Goal: Contribute content: Contribute content

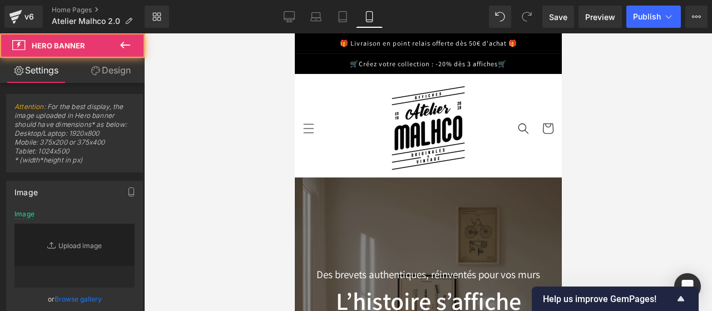
type input "[URL][DOMAIN_NAME]"
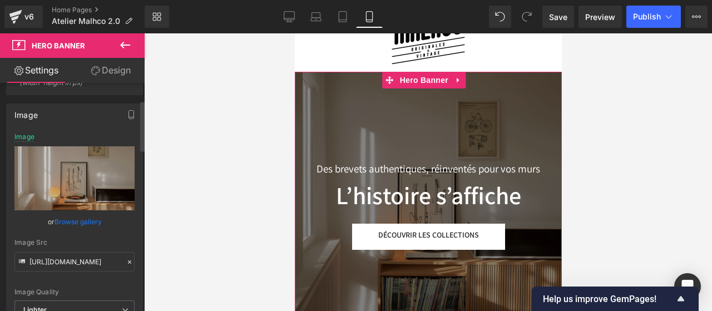
scroll to position [78, 0]
click at [423, 82] on span "Hero Banner" at bounding box center [423, 80] width 54 height 17
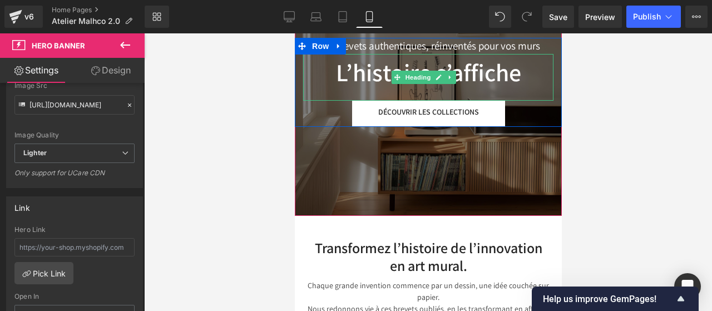
scroll to position [229, 0]
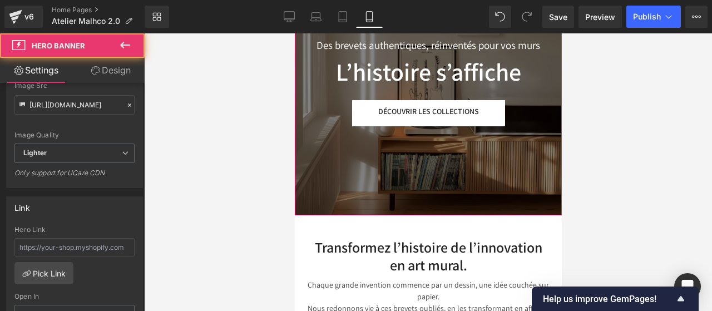
click at [411, 178] on div at bounding box center [427, 81] width 267 height 267
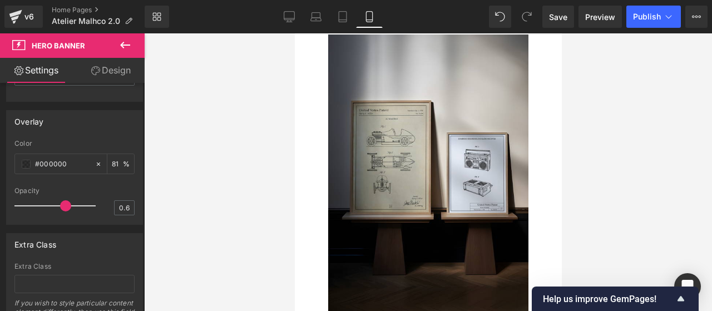
scroll to position [549, 0]
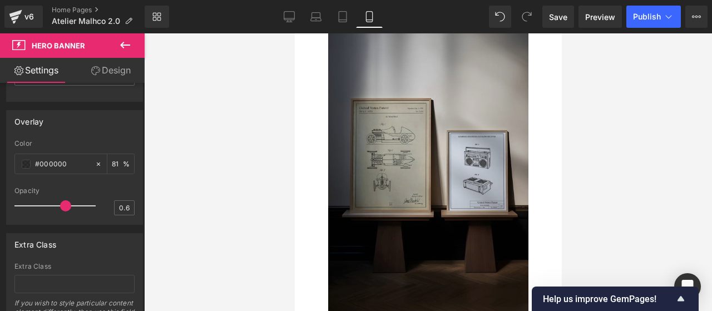
click at [430, 155] on img at bounding box center [427, 172] width 200 height 280
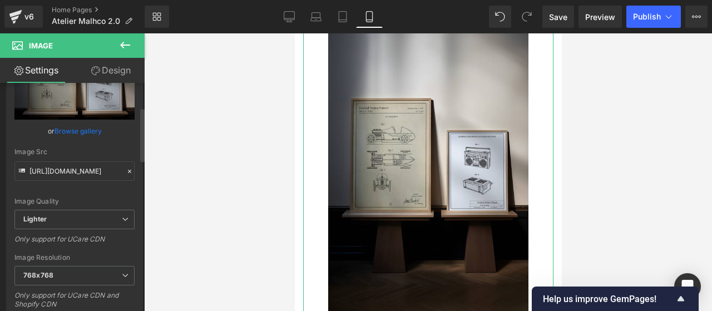
scroll to position [116, 0]
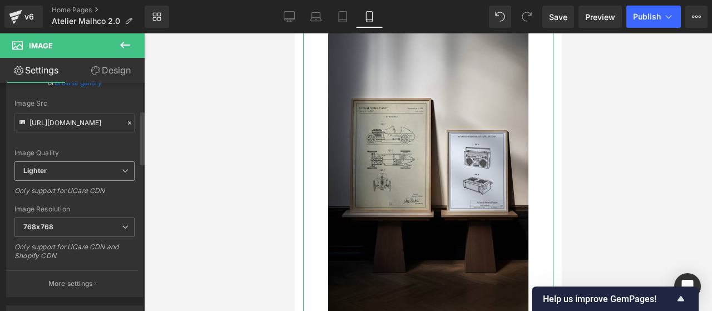
click at [70, 171] on span "Lighter" at bounding box center [74, 170] width 120 height 19
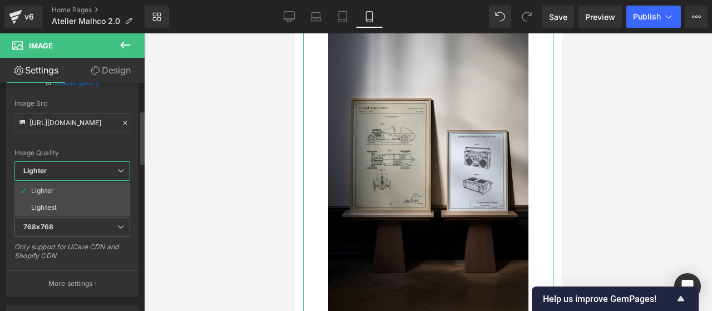
click at [70, 171] on span "Lighter" at bounding box center [72, 170] width 116 height 19
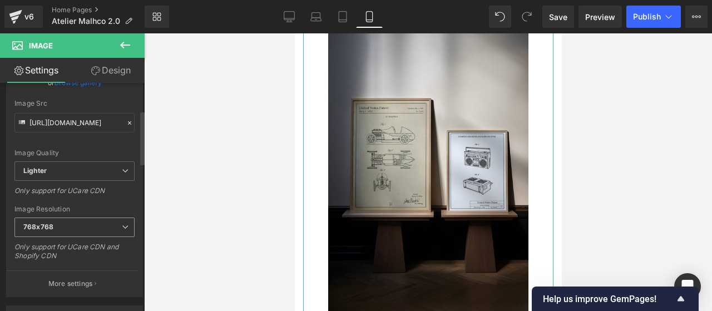
click at [78, 223] on span "768x768" at bounding box center [74, 226] width 120 height 19
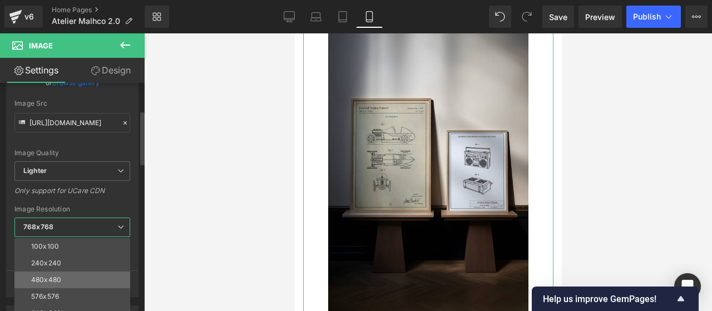
click at [70, 271] on li "480x480" at bounding box center [74, 279] width 121 height 17
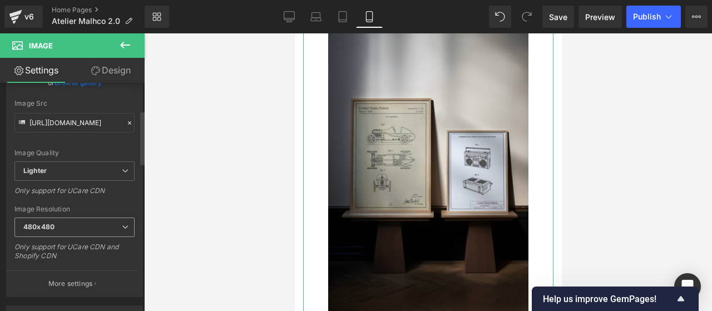
click at [92, 223] on span "480x480" at bounding box center [74, 226] width 120 height 19
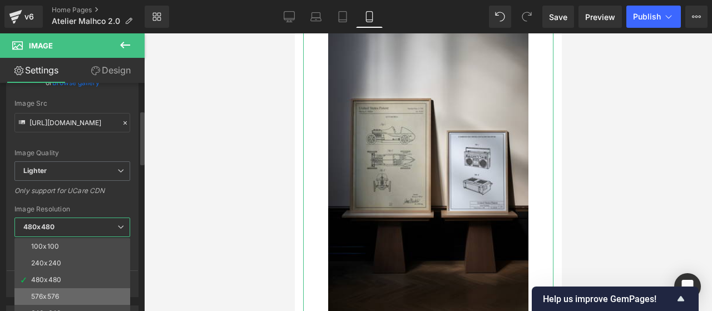
click at [62, 288] on li "576x576" at bounding box center [74, 296] width 121 height 17
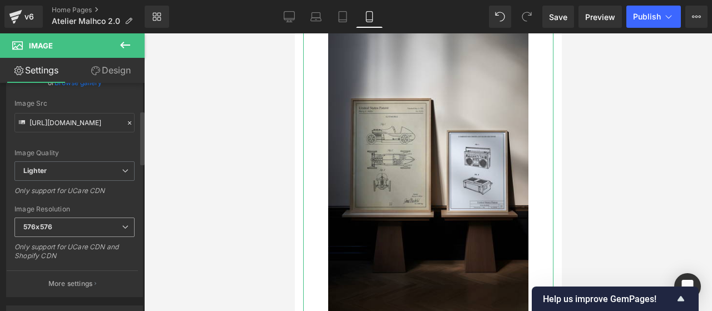
type input "[URL][DOMAIN_NAME]"
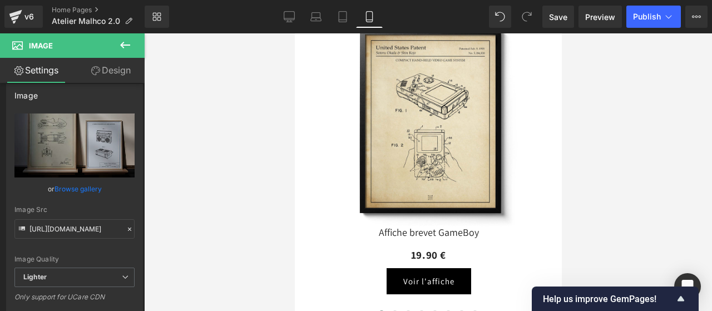
scroll to position [1300, 0]
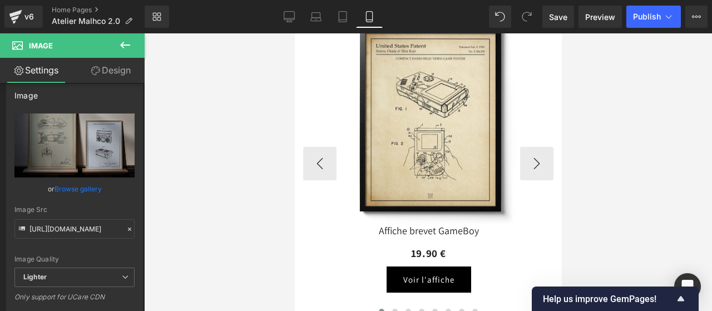
click at [423, 123] on div "Sale Off (P) Image" at bounding box center [427, 122] width 233 height 233
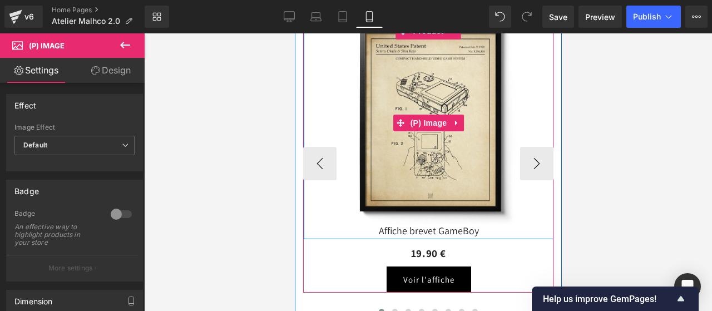
click at [423, 123] on span "(P) Image" at bounding box center [428, 123] width 42 height 17
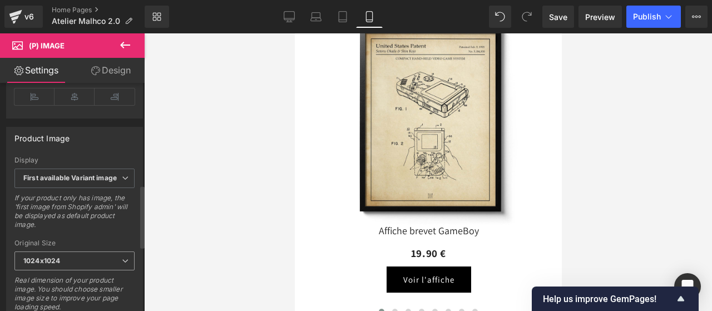
scroll to position [418, 0]
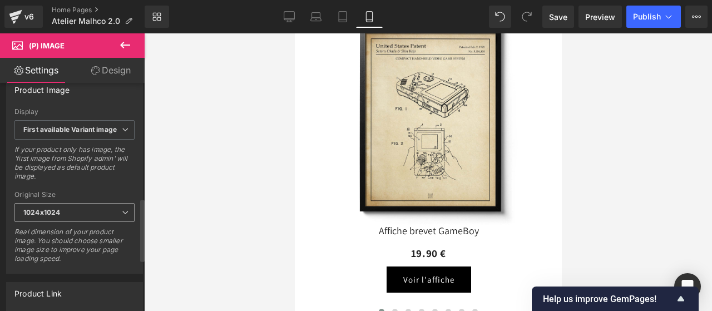
click at [75, 205] on span "1024x1024" at bounding box center [74, 212] width 120 height 19
click at [78, 181] on div "If your product only has image, the 'first image from Shopify admin' will be di…" at bounding box center [74, 166] width 120 height 43
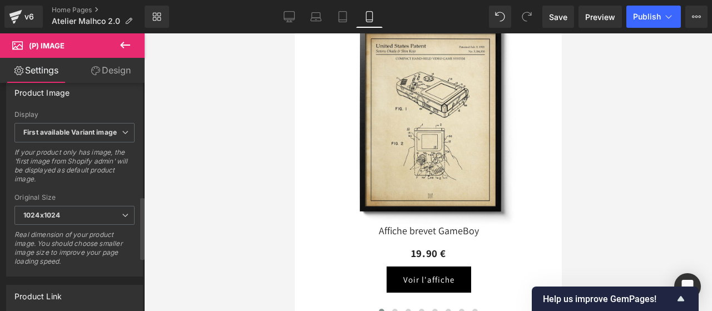
scroll to position [417, 0]
click at [76, 207] on span "1024x1024" at bounding box center [74, 213] width 120 height 19
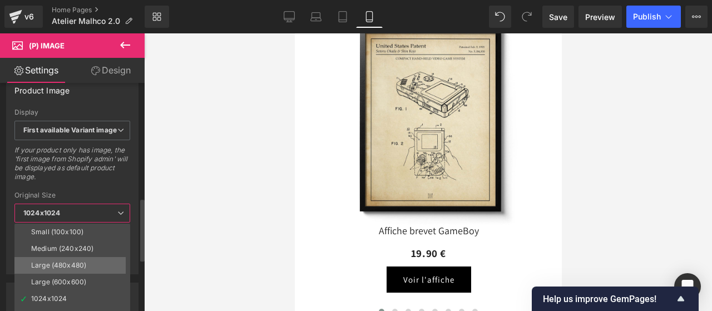
click at [77, 261] on div "Large (480x480)" at bounding box center [58, 265] width 55 height 8
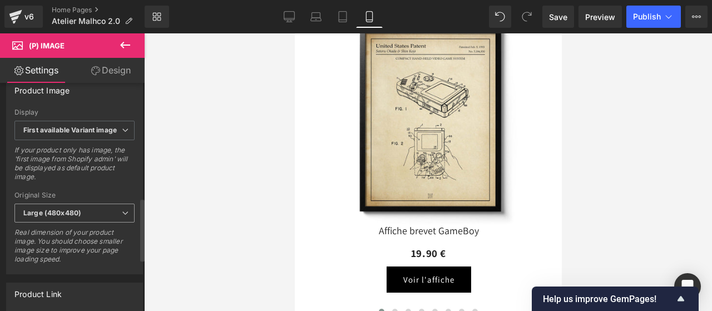
click at [75, 212] on b "Large (480x480)" at bounding box center [52, 213] width 58 height 8
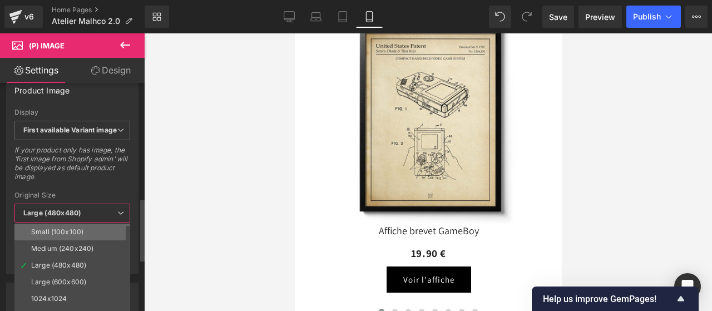
click at [74, 233] on li "Small (100x100)" at bounding box center [74, 232] width 121 height 17
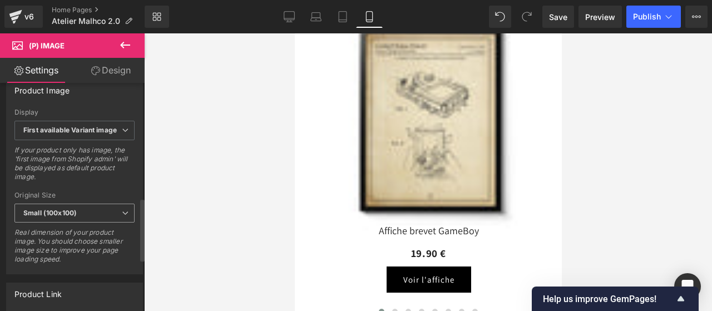
click at [102, 204] on span "Small (100x100)" at bounding box center [74, 213] width 120 height 19
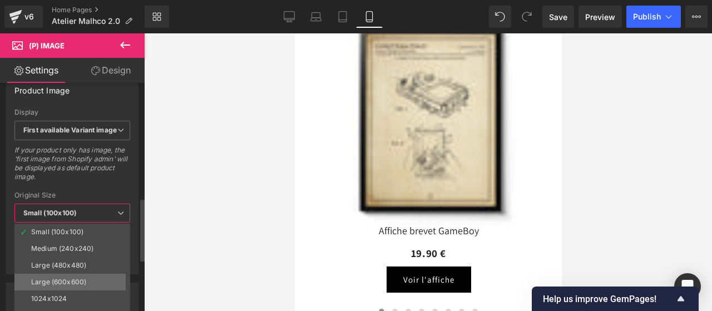
click at [70, 274] on li "Large (600x600)" at bounding box center [74, 282] width 121 height 17
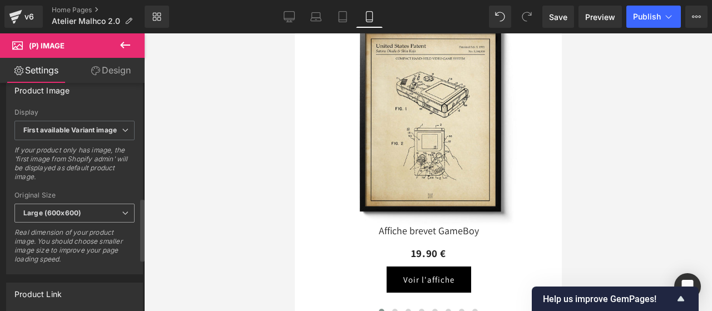
click at [90, 207] on span "Large (600x600)" at bounding box center [74, 213] width 120 height 19
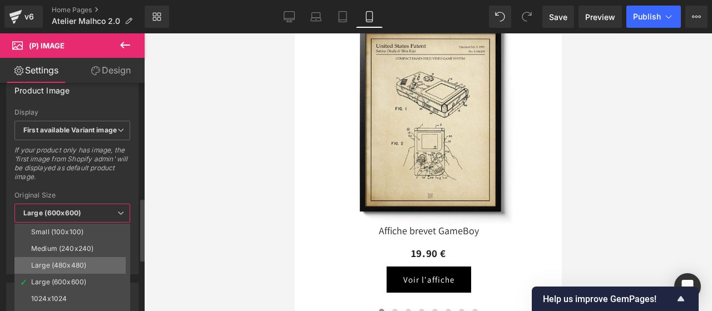
click at [76, 257] on li "Large (480x480)" at bounding box center [74, 265] width 121 height 17
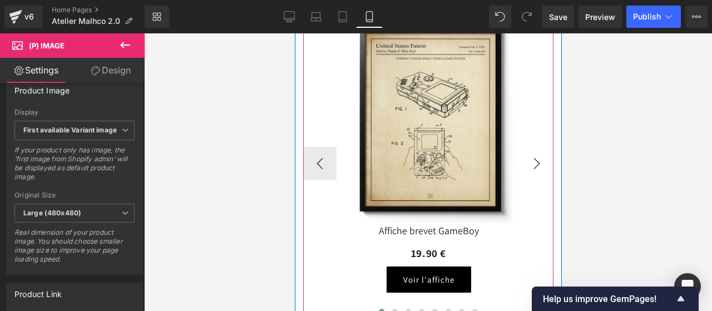
click at [538, 158] on button "›" at bounding box center [535, 163] width 33 height 33
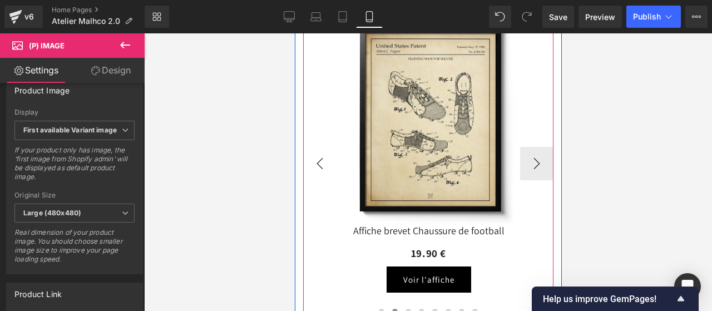
click at [320, 157] on button "‹" at bounding box center [318, 163] width 33 height 33
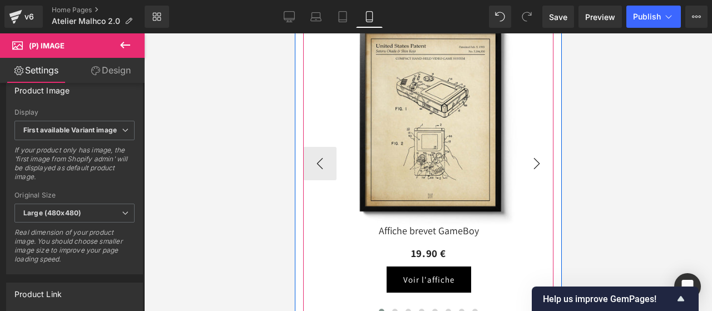
click at [529, 156] on button "›" at bounding box center [535, 163] width 33 height 33
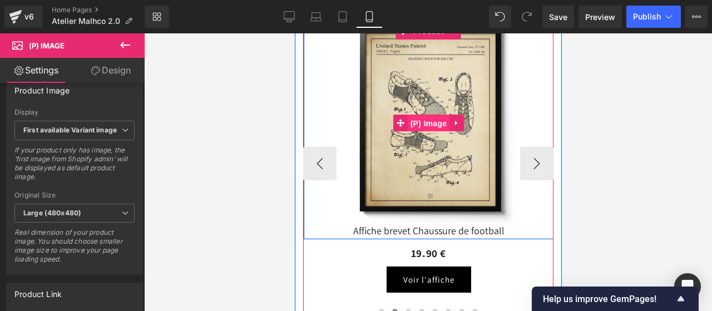
click at [433, 116] on span "(P) Image" at bounding box center [428, 123] width 42 height 17
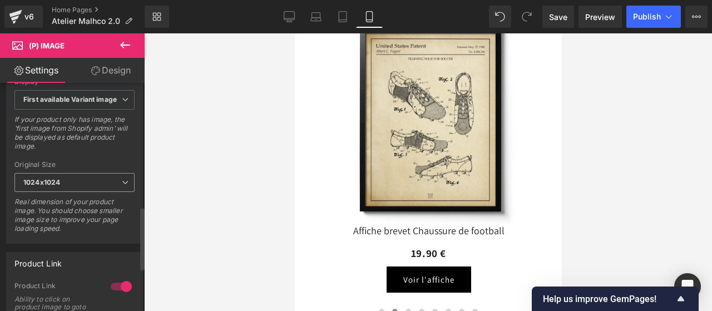
scroll to position [448, 0]
click at [81, 181] on span "1024x1024" at bounding box center [74, 181] width 120 height 19
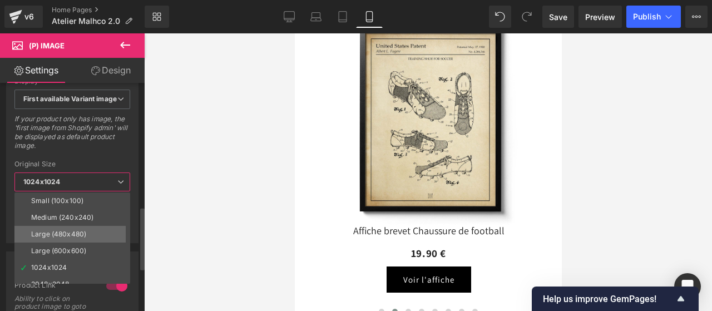
click at [73, 230] on div "Large (480x480)" at bounding box center [58, 234] width 55 height 8
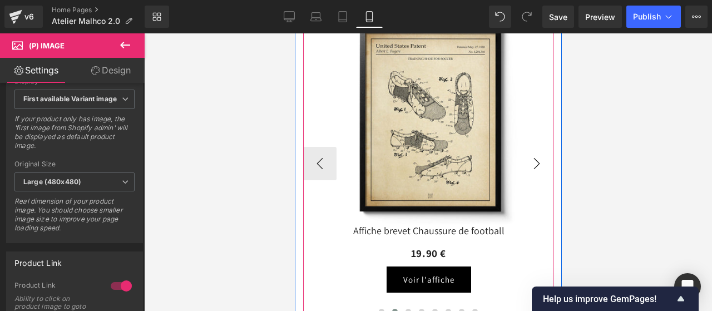
click at [534, 164] on button "›" at bounding box center [535, 163] width 33 height 33
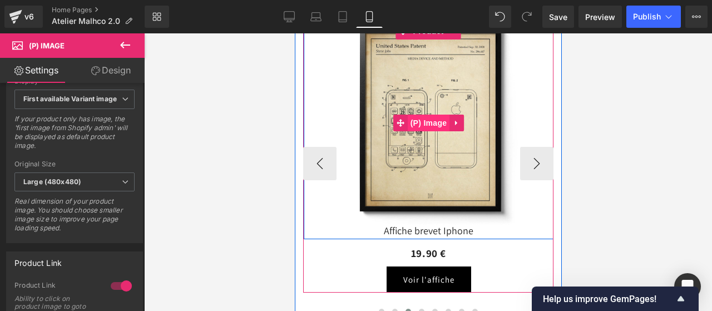
click at [430, 126] on span "(P) Image" at bounding box center [428, 123] width 42 height 17
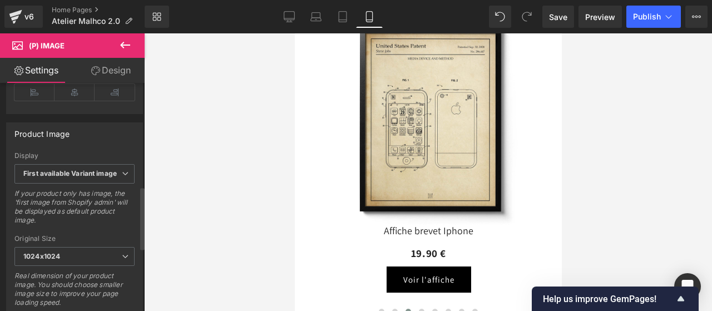
scroll to position [375, 0]
click at [89, 247] on span "1024x1024" at bounding box center [74, 255] width 120 height 19
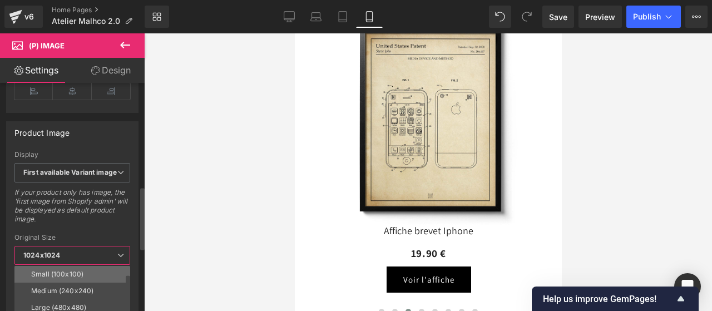
scroll to position [9, 0]
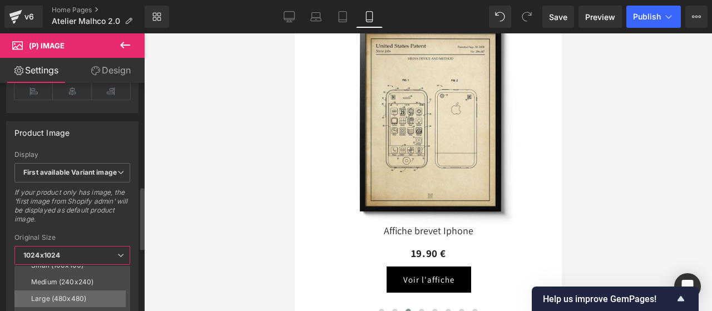
click at [70, 295] on div "Large (480x480)" at bounding box center [58, 299] width 55 height 8
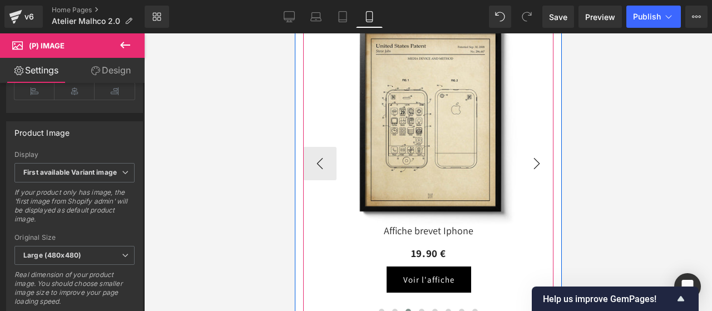
click at [532, 161] on button "›" at bounding box center [535, 163] width 33 height 33
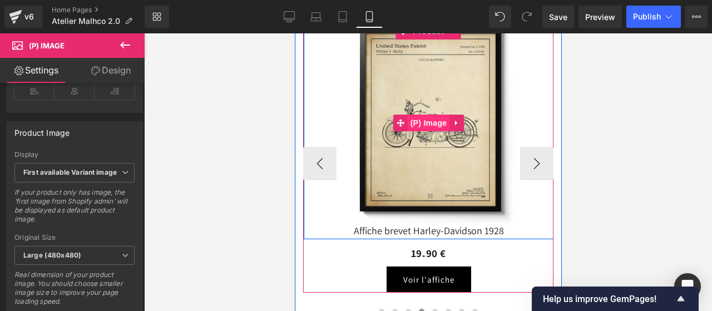
click at [426, 124] on span "(P) Image" at bounding box center [428, 123] width 42 height 17
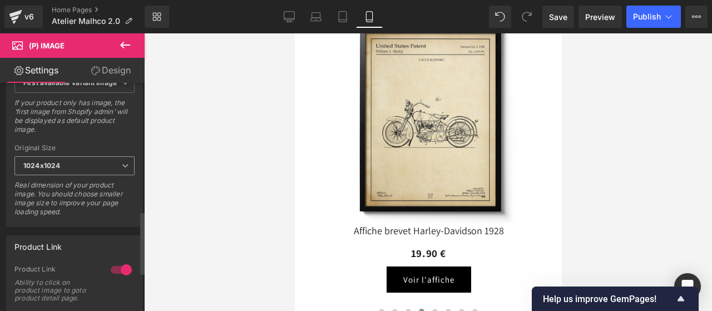
scroll to position [465, 0]
click at [78, 159] on span "1024x1024" at bounding box center [74, 165] width 120 height 19
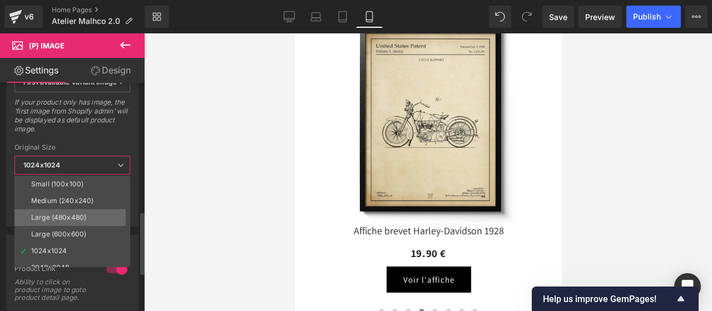
click at [66, 209] on li "Large (480x480)" at bounding box center [74, 217] width 121 height 17
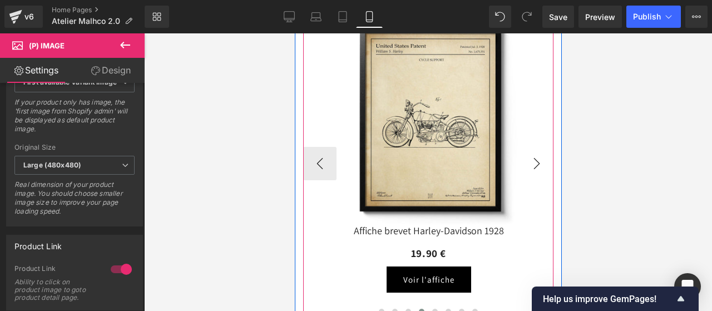
click at [525, 160] on button "›" at bounding box center [535, 163] width 33 height 33
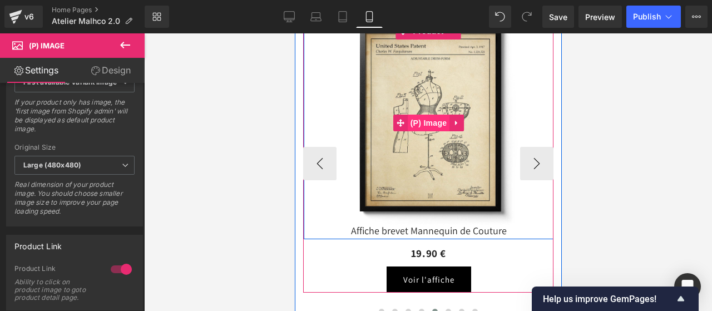
click at [431, 123] on span "(P) Image" at bounding box center [428, 123] width 42 height 17
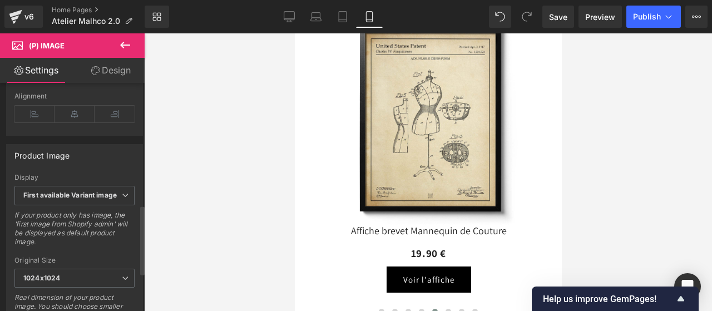
scroll to position [418, 0]
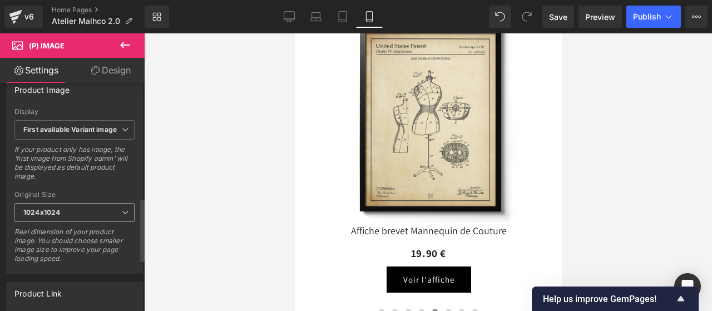
click at [70, 211] on span "1024x1024" at bounding box center [74, 212] width 120 height 19
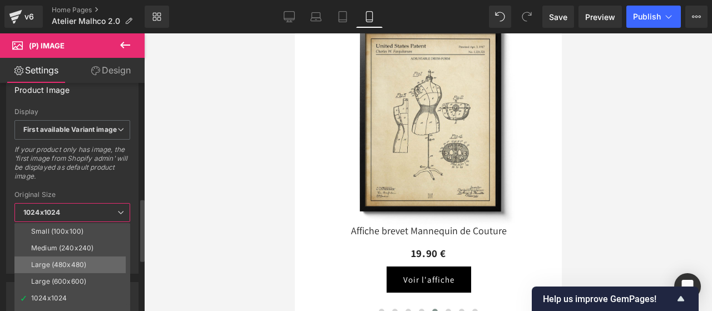
click at [75, 261] on div "Large (480x480)" at bounding box center [58, 265] width 55 height 8
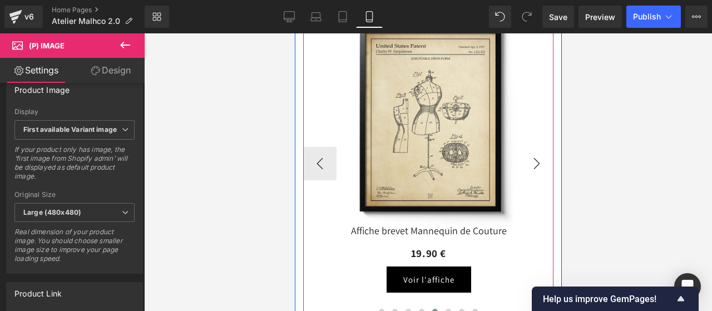
click at [534, 163] on button "›" at bounding box center [535, 163] width 33 height 33
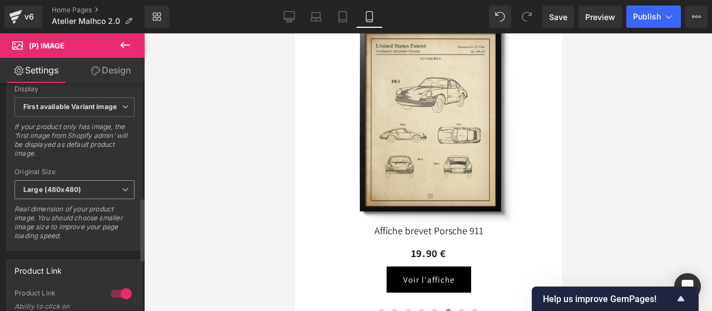
scroll to position [414, 0]
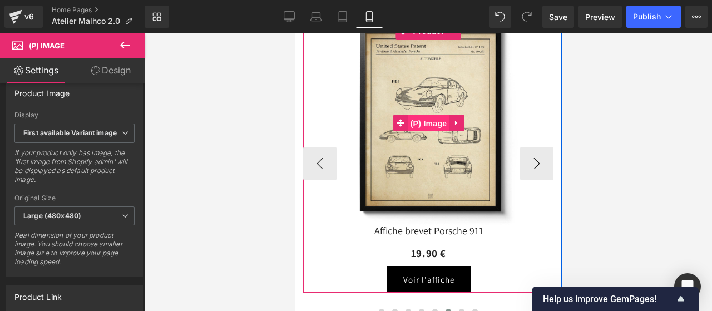
click at [427, 123] on span "(P) Image" at bounding box center [428, 123] width 42 height 17
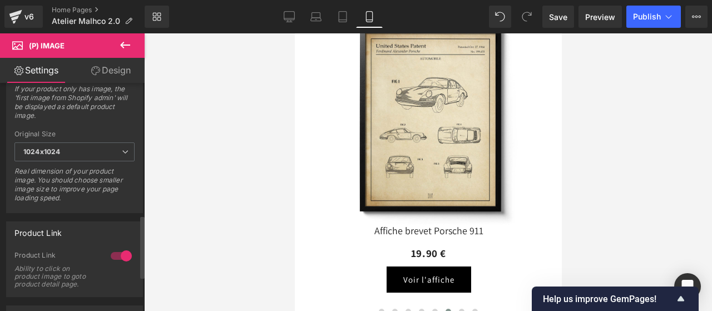
scroll to position [479, 0]
click at [81, 145] on span "1024x1024" at bounding box center [74, 151] width 120 height 19
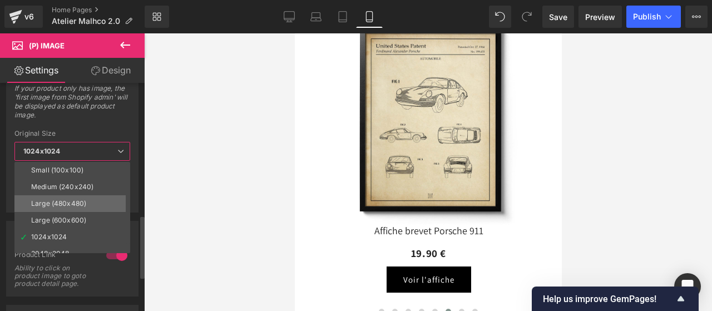
click at [71, 201] on div "Large (480x480)" at bounding box center [58, 204] width 55 height 8
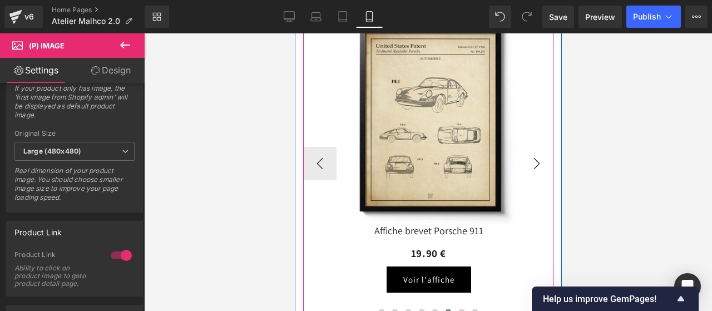
click at [532, 162] on button "›" at bounding box center [535, 163] width 33 height 33
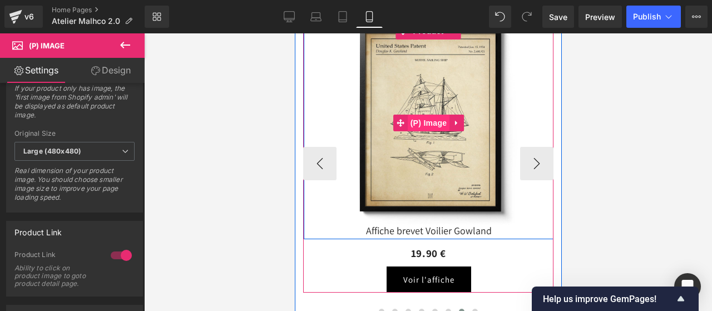
click at [428, 127] on span "(P) Image" at bounding box center [428, 123] width 42 height 17
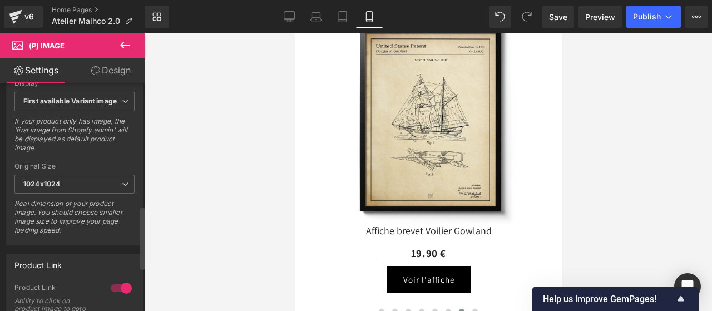
scroll to position [446, 0]
click at [66, 174] on span "1024x1024" at bounding box center [74, 183] width 120 height 19
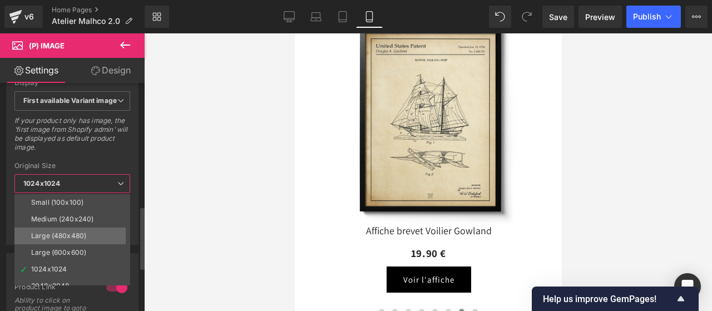
click at [73, 232] on div "Large (480x480)" at bounding box center [58, 236] width 55 height 8
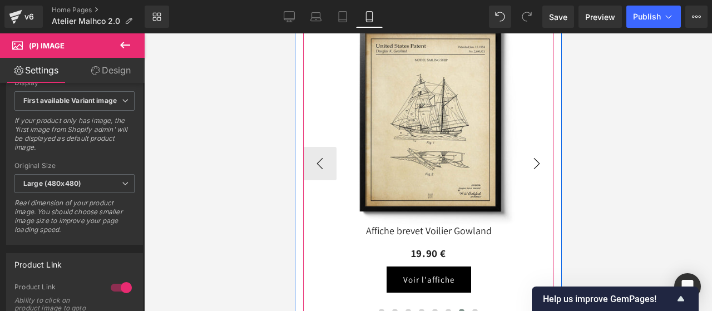
click at [527, 161] on button "›" at bounding box center [535, 163] width 33 height 33
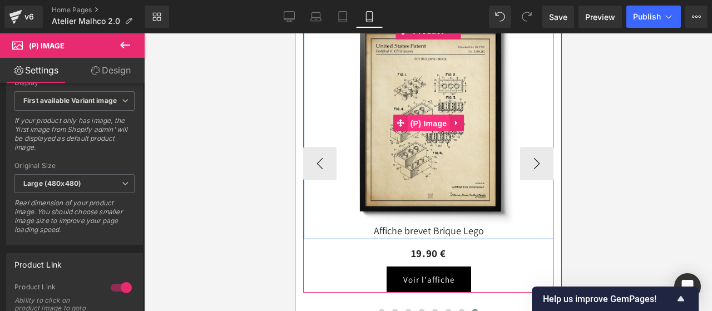
drag, startPoint x: 418, startPoint y: 128, endPoint x: 570, endPoint y: 182, distance: 161.6
click at [418, 128] on span "(P) Image" at bounding box center [428, 123] width 42 height 17
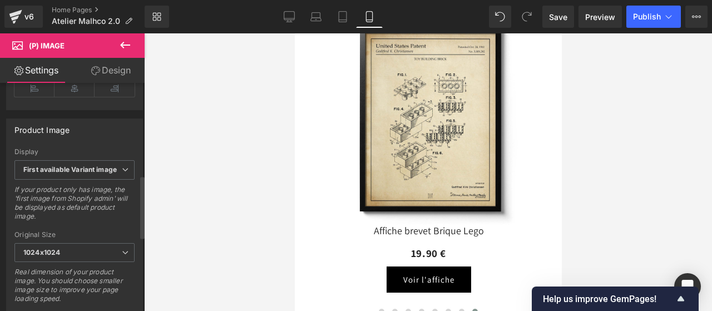
scroll to position [380, 0]
click at [76, 241] on span "1024x1024" at bounding box center [74, 249] width 120 height 19
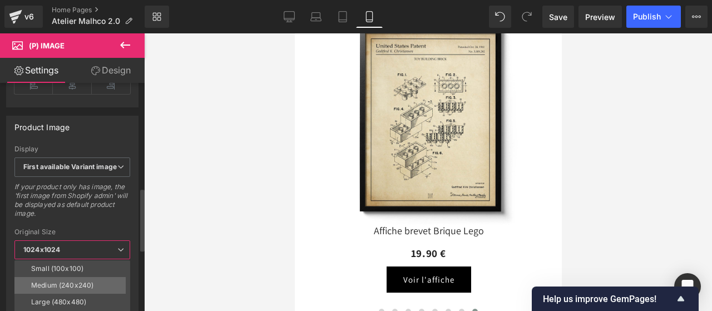
scroll to position [9, 0]
click at [63, 290] on div "Large (480x480)" at bounding box center [58, 293] width 55 height 8
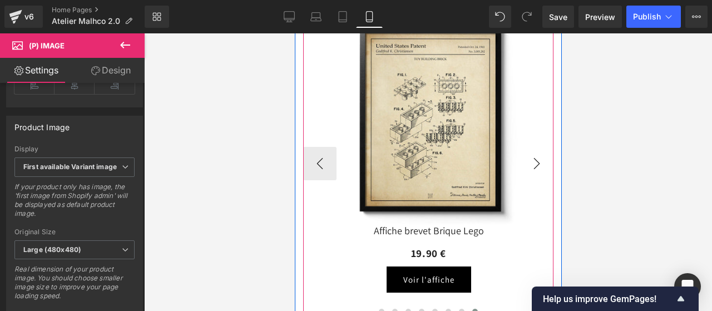
click at [538, 157] on button "›" at bounding box center [535, 163] width 33 height 33
click at [527, 161] on button "›" at bounding box center [535, 163] width 33 height 33
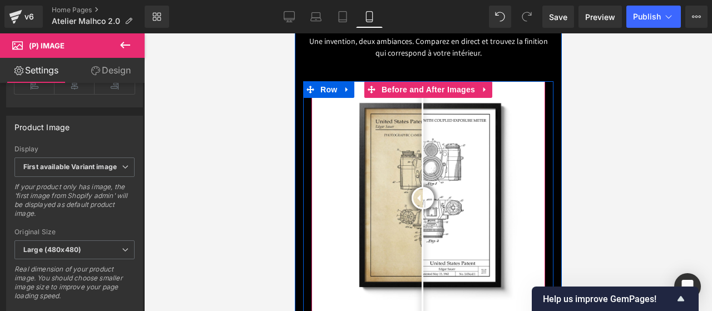
scroll to position [1662, 0]
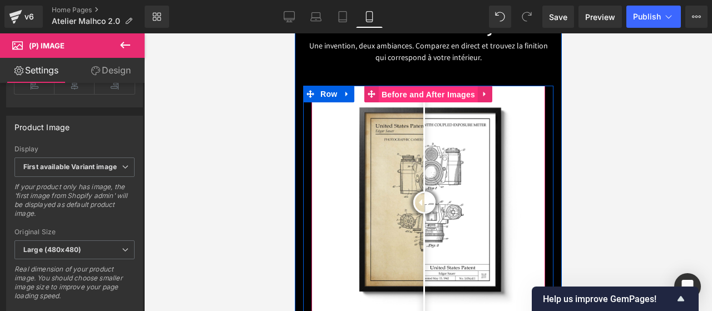
click at [419, 92] on span "Before and After Images" at bounding box center [427, 94] width 99 height 17
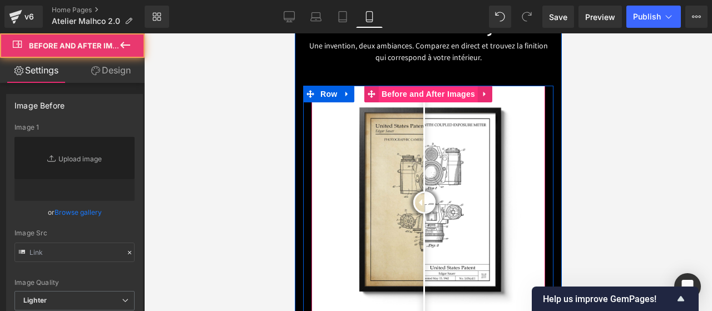
type input "[URL][DOMAIN_NAME]"
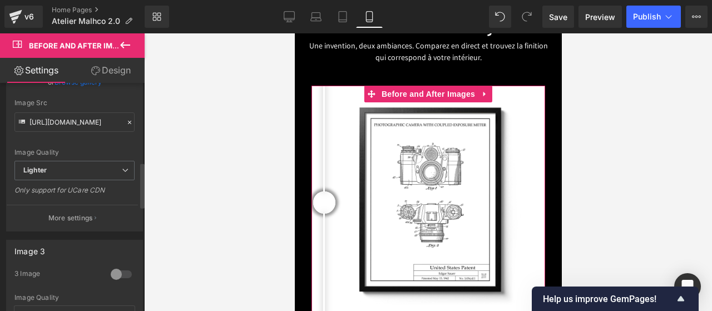
scroll to position [406, 0]
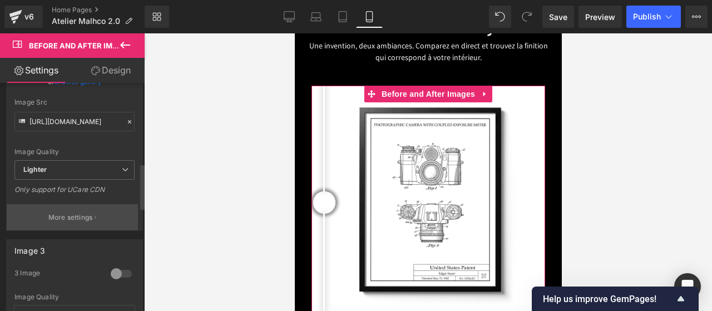
click at [83, 204] on button "More settings" at bounding box center [72, 217] width 131 height 26
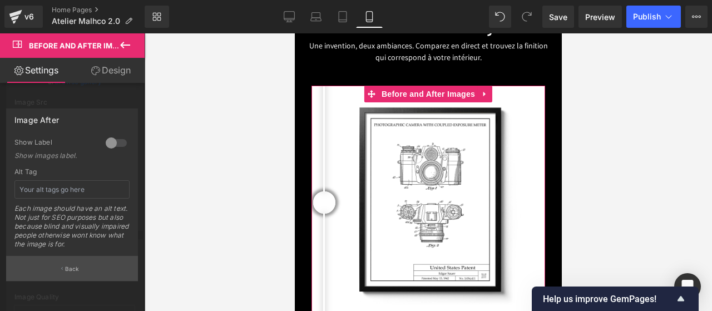
click at [70, 262] on button "Back" at bounding box center [72, 268] width 132 height 25
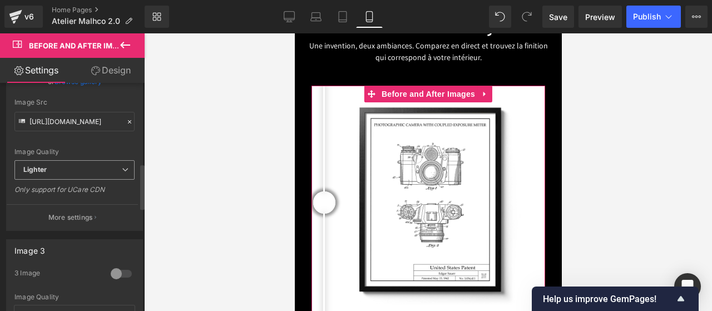
click at [64, 168] on span "Lighter" at bounding box center [74, 169] width 120 height 19
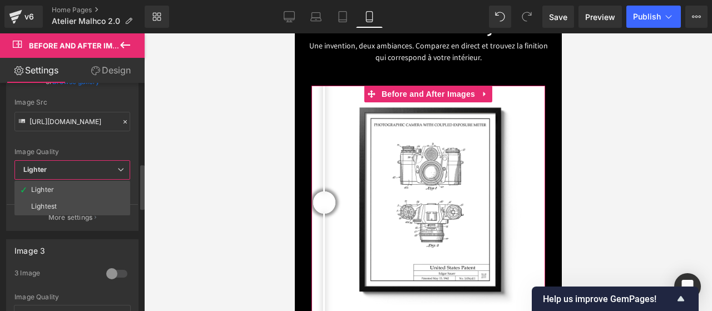
click at [64, 168] on span "Lighter" at bounding box center [72, 169] width 116 height 19
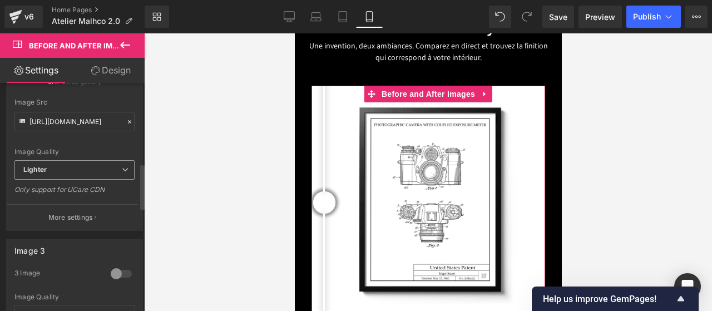
click at [64, 168] on span "Lighter" at bounding box center [74, 169] width 120 height 19
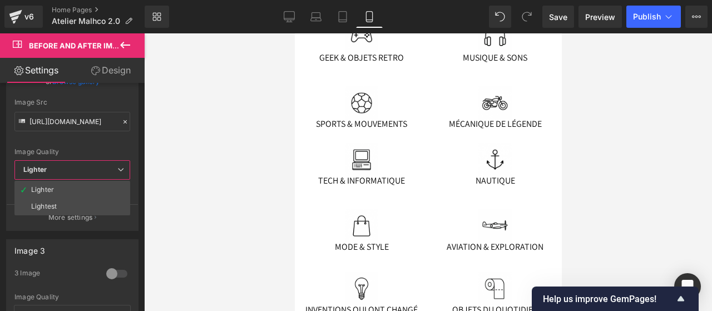
scroll to position [1992, 0]
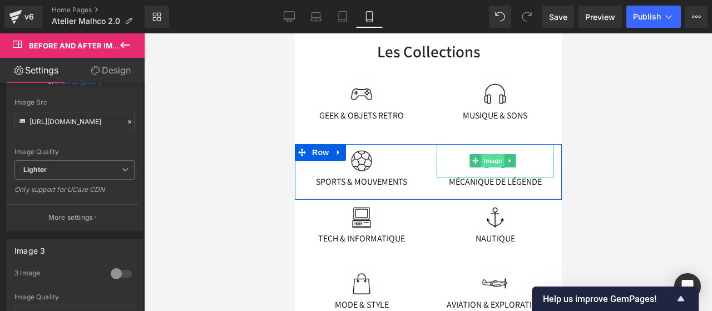
click at [491, 161] on span "Image" at bounding box center [491, 160] width 23 height 13
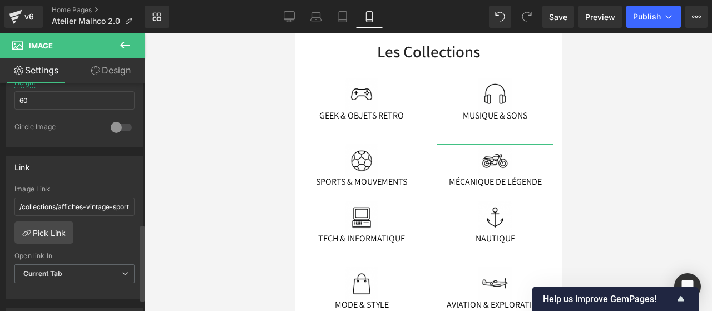
scroll to position [418, 0]
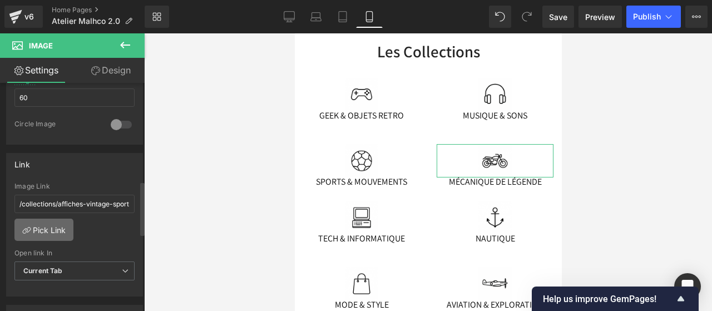
click at [44, 221] on link "Pick Link" at bounding box center [43, 230] width 59 height 22
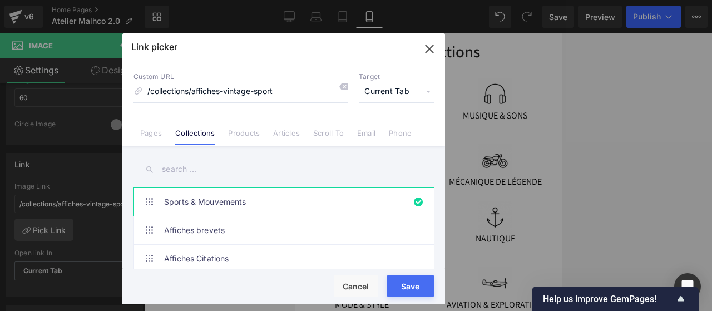
click at [185, 163] on input "text" at bounding box center [283, 169] width 300 height 25
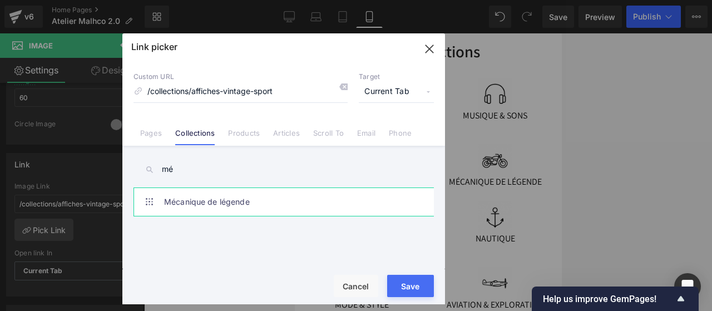
type input "mé"
click at [218, 206] on link "Mécanique de légende" at bounding box center [286, 202] width 245 height 28
type input "/collections/affiches-vintage-moteur"
click at [403, 279] on button "Save" at bounding box center [410, 286] width 47 height 22
type input "/collections/affiches-vintage-moteur"
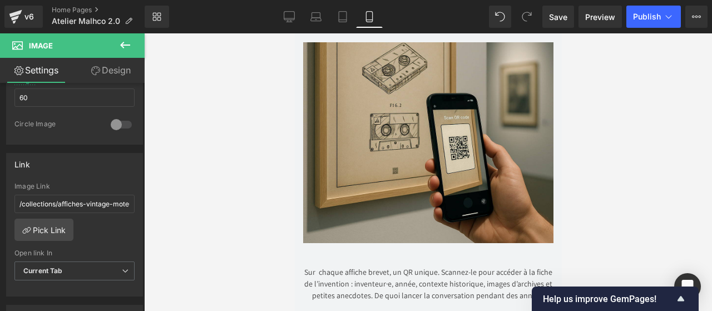
scroll to position [2447, 0]
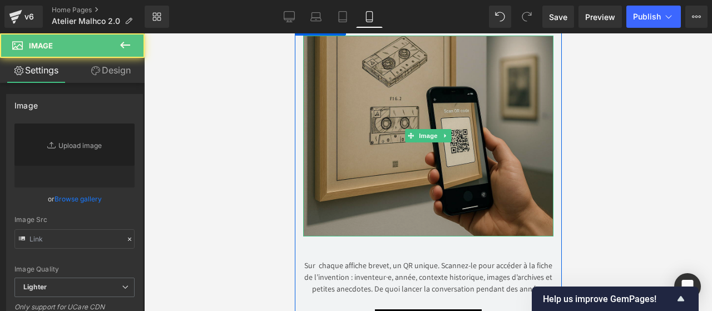
click at [419, 155] on img at bounding box center [427, 136] width 250 height 200
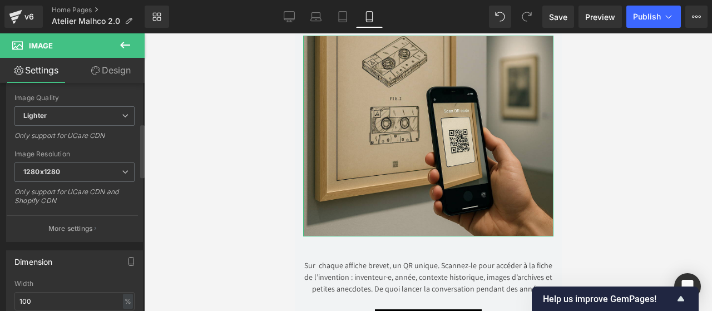
scroll to position [178, 0]
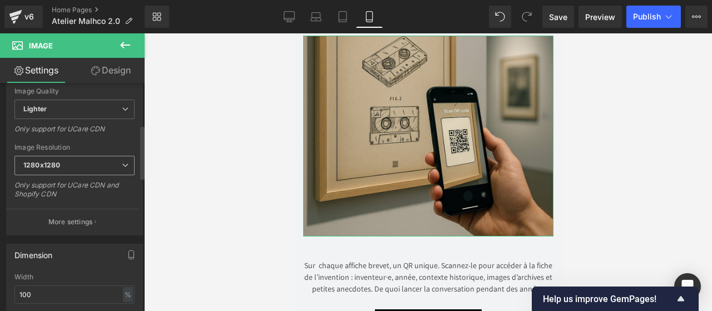
click at [64, 166] on span "1280x1280" at bounding box center [74, 165] width 120 height 19
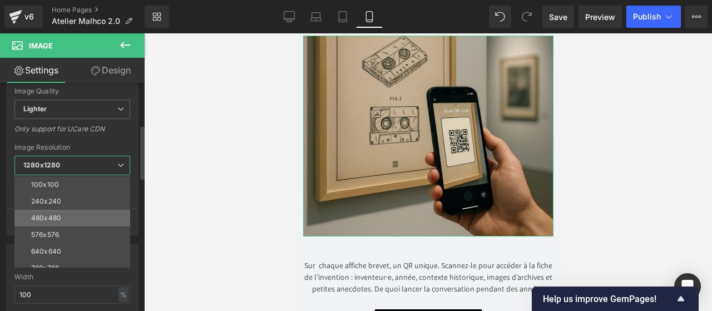
click at [66, 217] on li "480x480" at bounding box center [74, 218] width 121 height 17
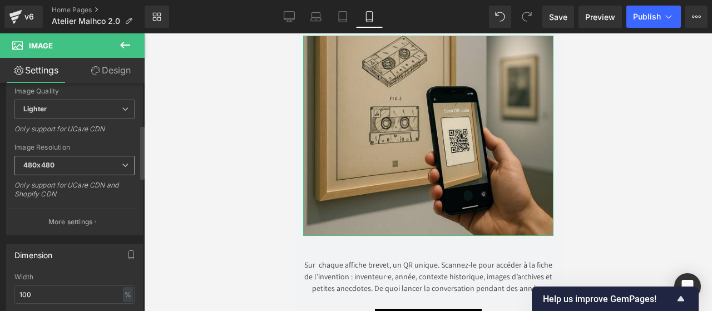
type input "[URL][DOMAIN_NAME]"
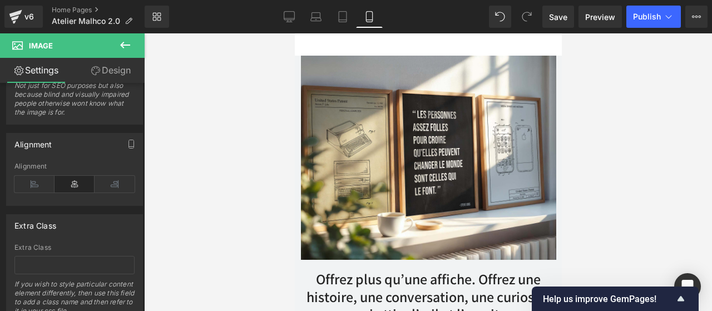
scroll to position [3044, 0]
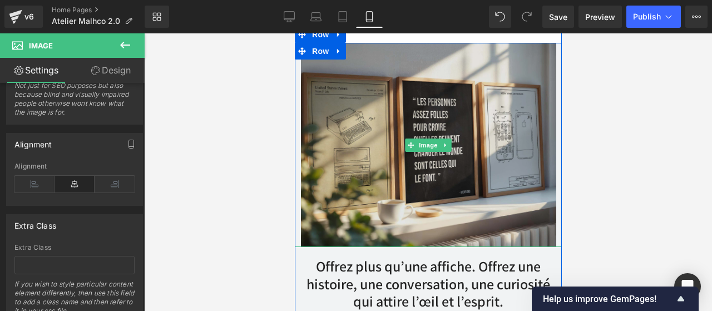
click at [428, 148] on div "Image" at bounding box center [428, 145] width 284 height 204
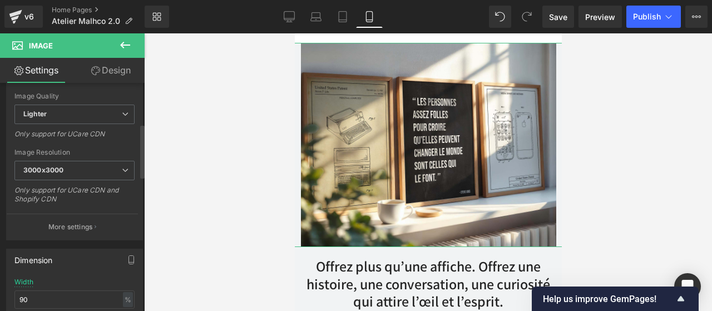
scroll to position [183, 0]
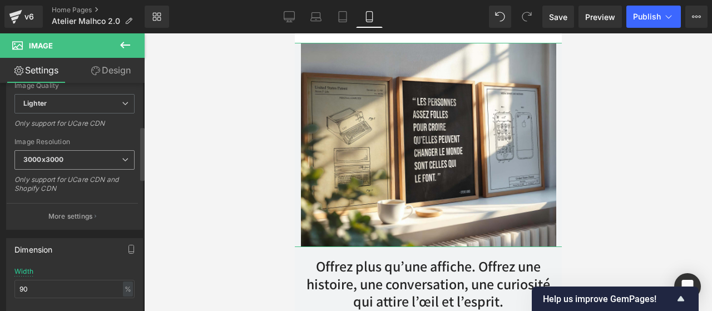
click at [88, 163] on span "3000x3000" at bounding box center [74, 159] width 120 height 19
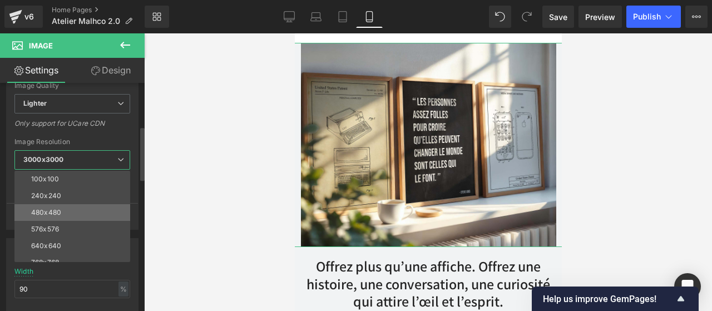
click at [68, 209] on li "480x480" at bounding box center [74, 212] width 121 height 17
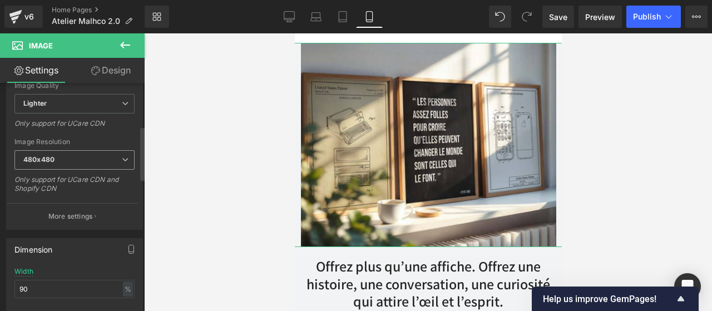
click at [81, 158] on span "480x480" at bounding box center [74, 159] width 120 height 19
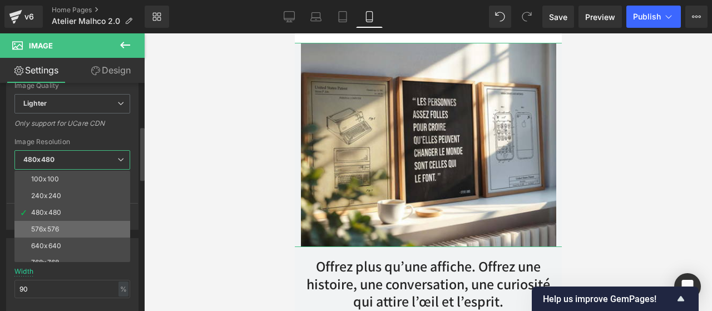
click at [63, 225] on li "576x576" at bounding box center [74, 229] width 121 height 17
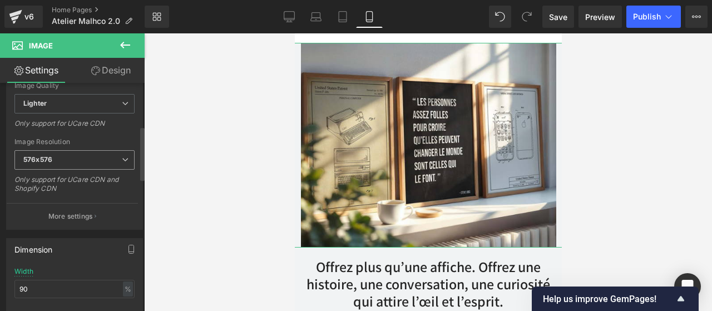
click at [86, 161] on span "576x576" at bounding box center [74, 159] width 120 height 19
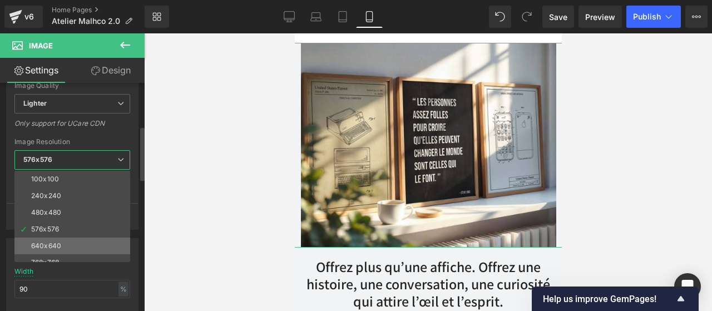
click at [78, 239] on li "640x640" at bounding box center [74, 245] width 121 height 17
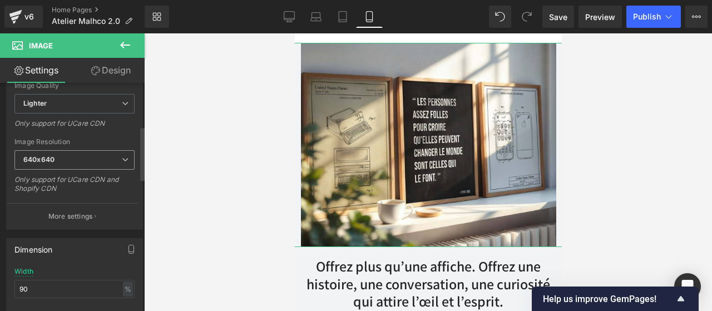
click at [70, 151] on span "640x640" at bounding box center [74, 159] width 120 height 19
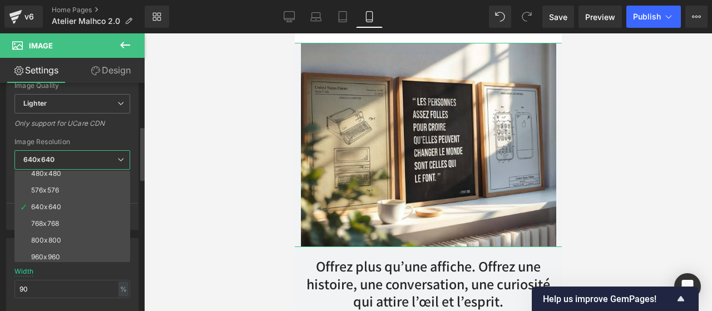
scroll to position [43, 0]
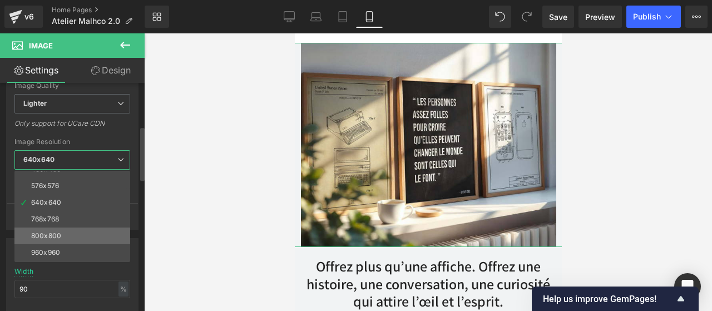
click at [68, 232] on li "800x800" at bounding box center [74, 235] width 121 height 17
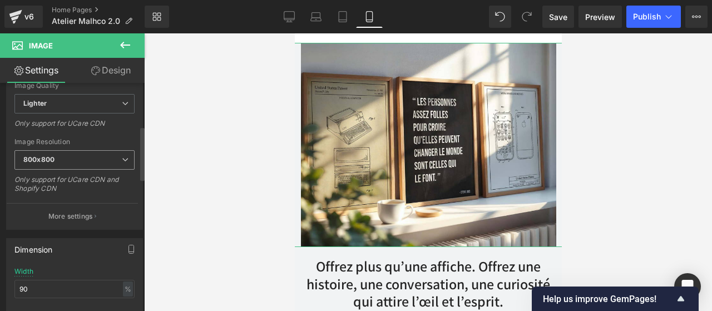
click at [77, 165] on span "800x800" at bounding box center [74, 159] width 120 height 19
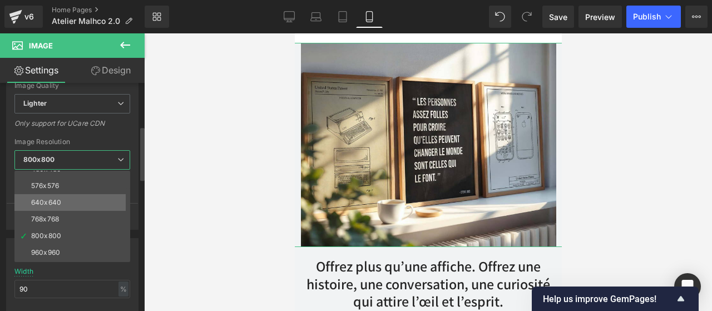
click at [75, 195] on li "640x640" at bounding box center [74, 202] width 121 height 17
type input "[URL][DOMAIN_NAME]"
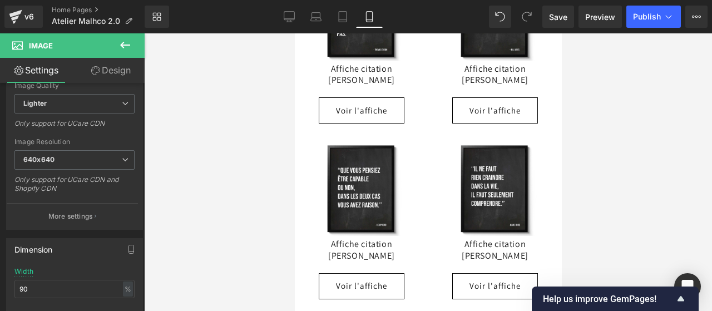
scroll to position [3463, 0]
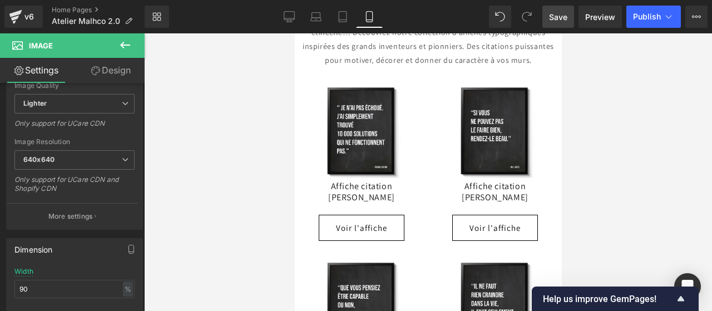
click at [558, 12] on span "Save" at bounding box center [558, 17] width 18 height 12
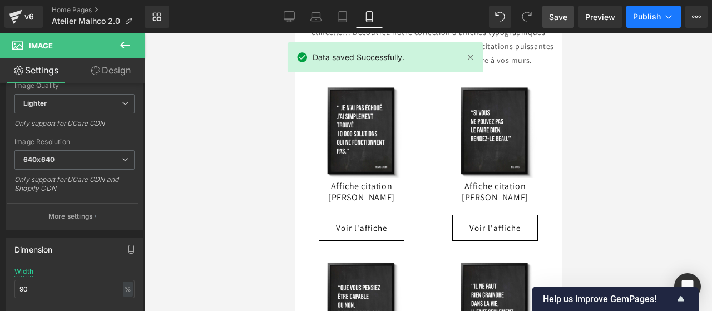
click at [648, 20] on span "Publish" at bounding box center [647, 16] width 28 height 9
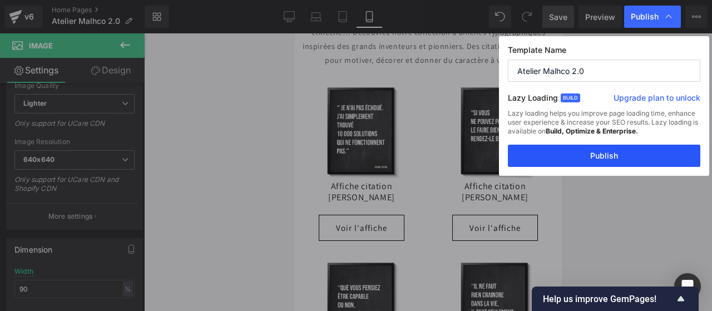
click at [611, 152] on button "Publish" at bounding box center [604, 156] width 192 height 22
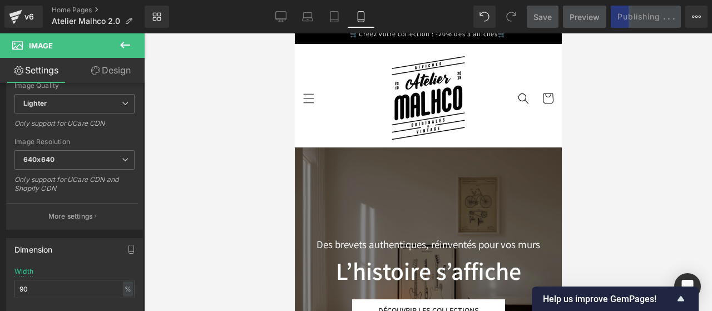
scroll to position [0, 0]
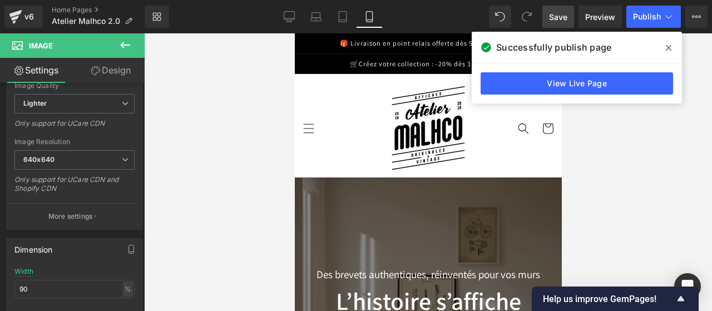
click at [669, 44] on icon at bounding box center [669, 47] width 6 height 9
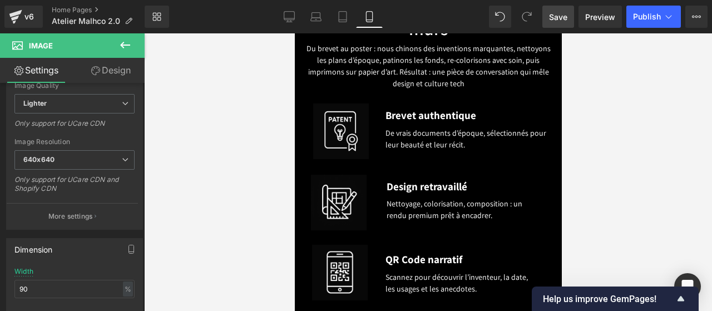
scroll to position [936, 0]
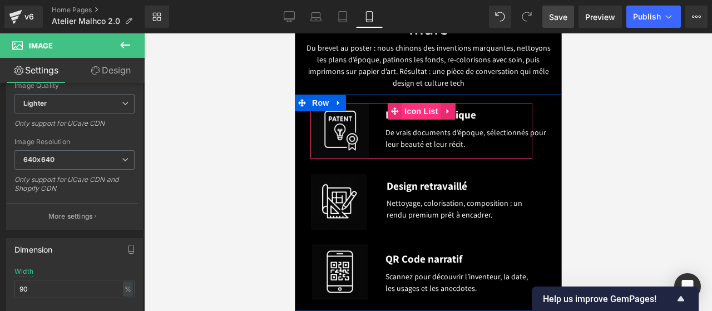
click at [415, 115] on span "Icon List" at bounding box center [420, 111] width 39 height 17
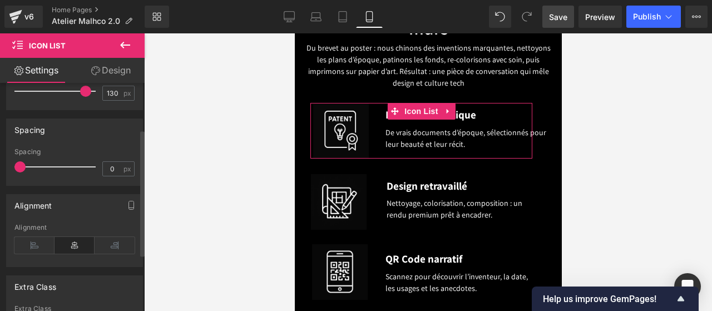
scroll to position [23, 0]
